Goal: Information Seeking & Learning: Learn about a topic

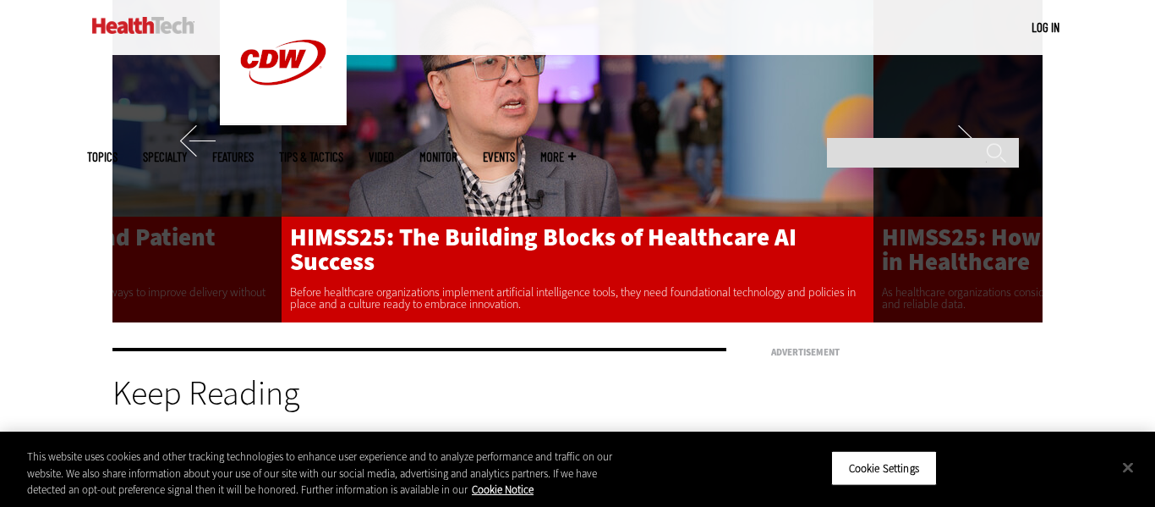
scroll to position [3228, 0]
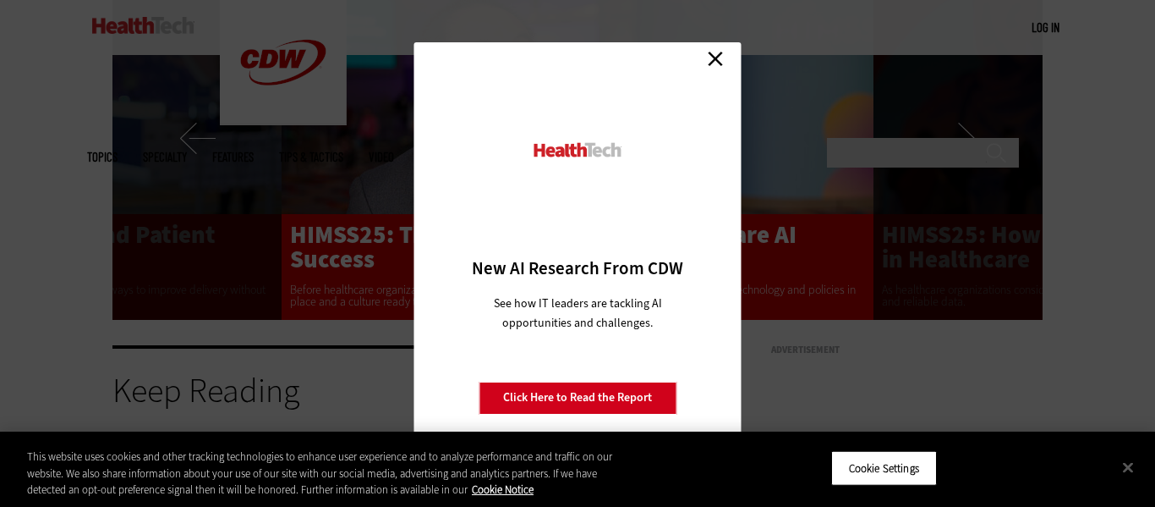
click at [716, 64] on link "Close" at bounding box center [715, 59] width 25 height 25
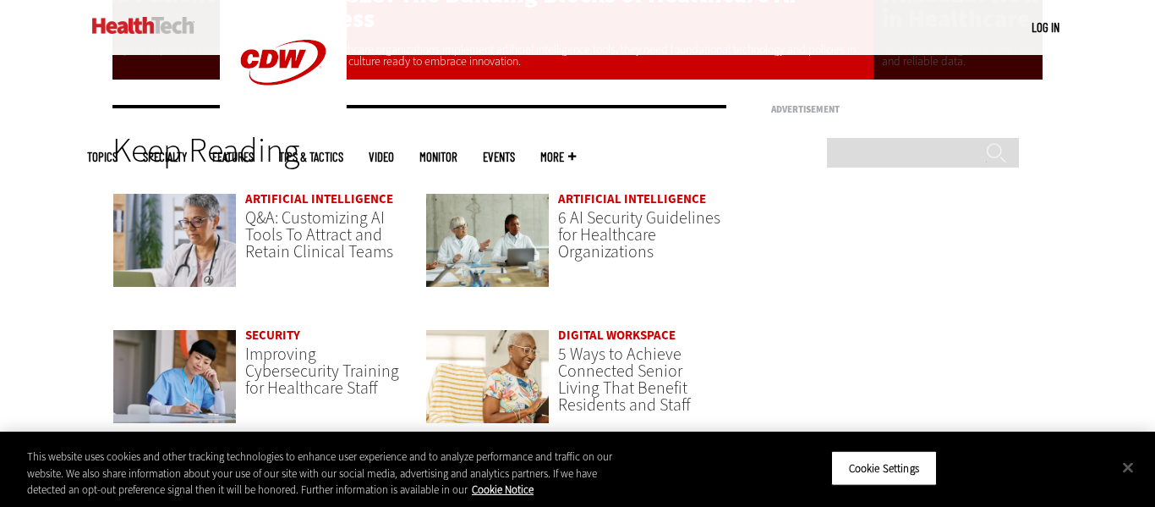
scroll to position [3469, 0]
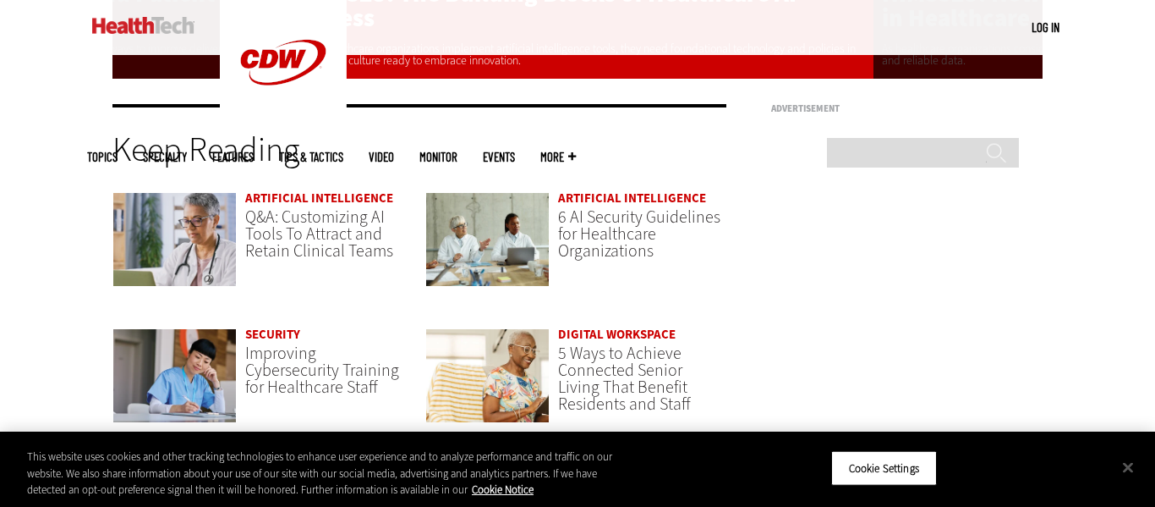
click at [677, 138] on h2 "Keep Reading" at bounding box center [419, 150] width 614 height 34
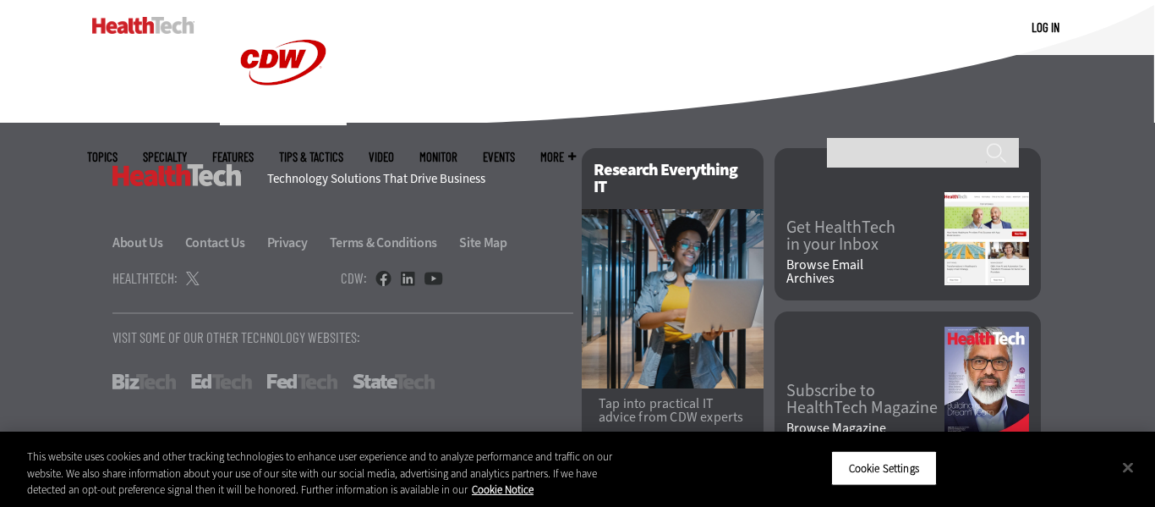
scroll to position [4438, 0]
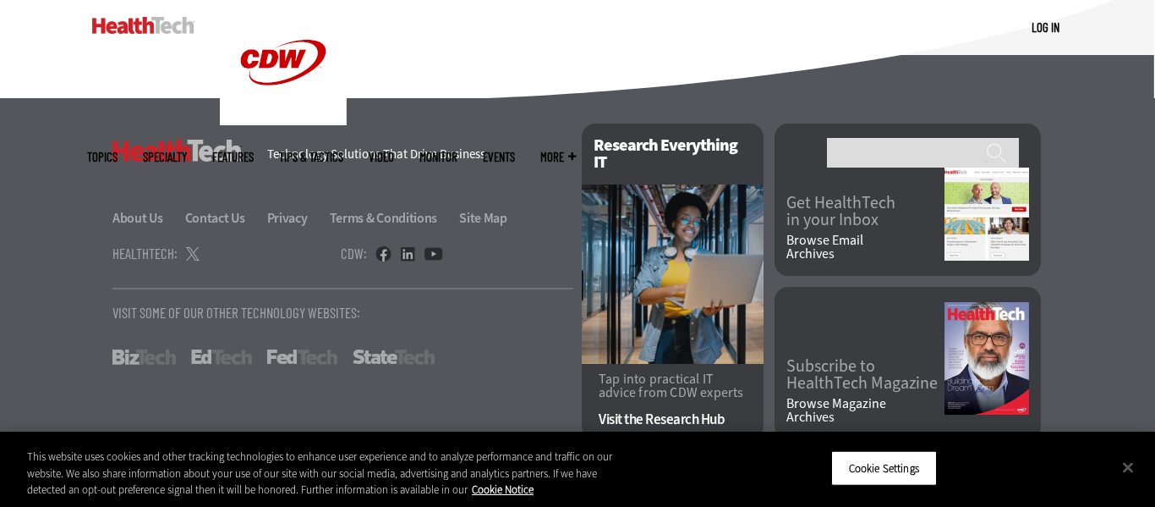
click at [118, 151] on span "Topics" at bounding box center [102, 157] width 30 height 13
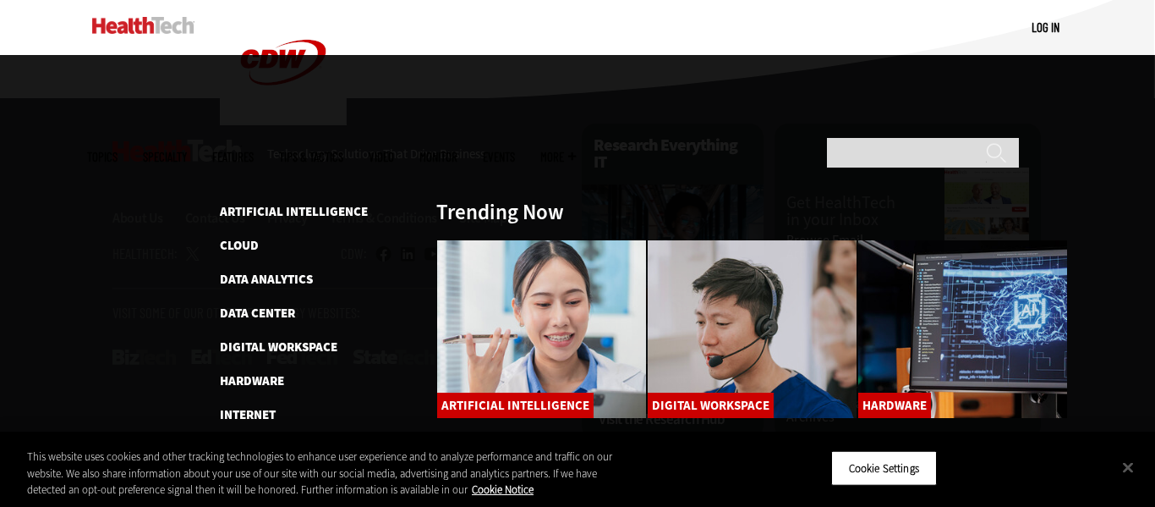
click at [273, 506] on link "Patient-Centered Care" at bounding box center [290, 516] width 141 height 17
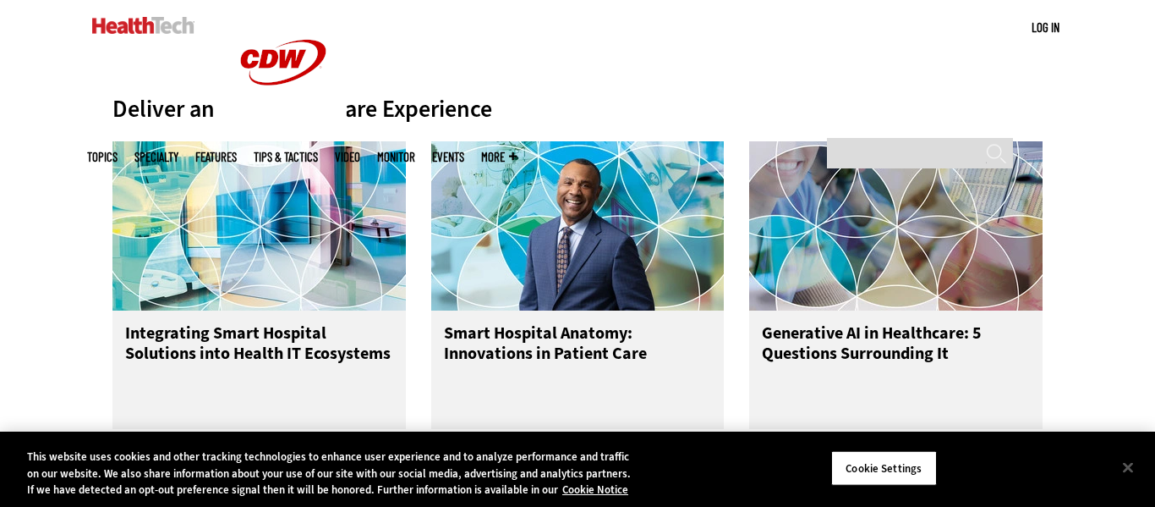
scroll to position [686, 0]
